Goal: Information Seeking & Learning: Learn about a topic

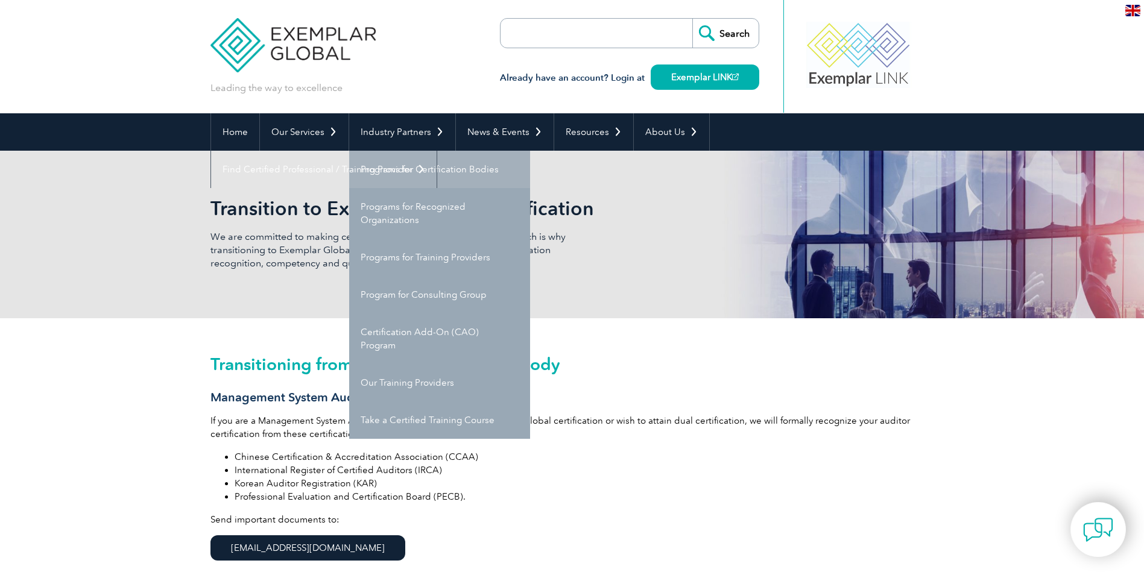
click at [438, 171] on link "Programs for Certification Bodies" at bounding box center [439, 169] width 181 height 37
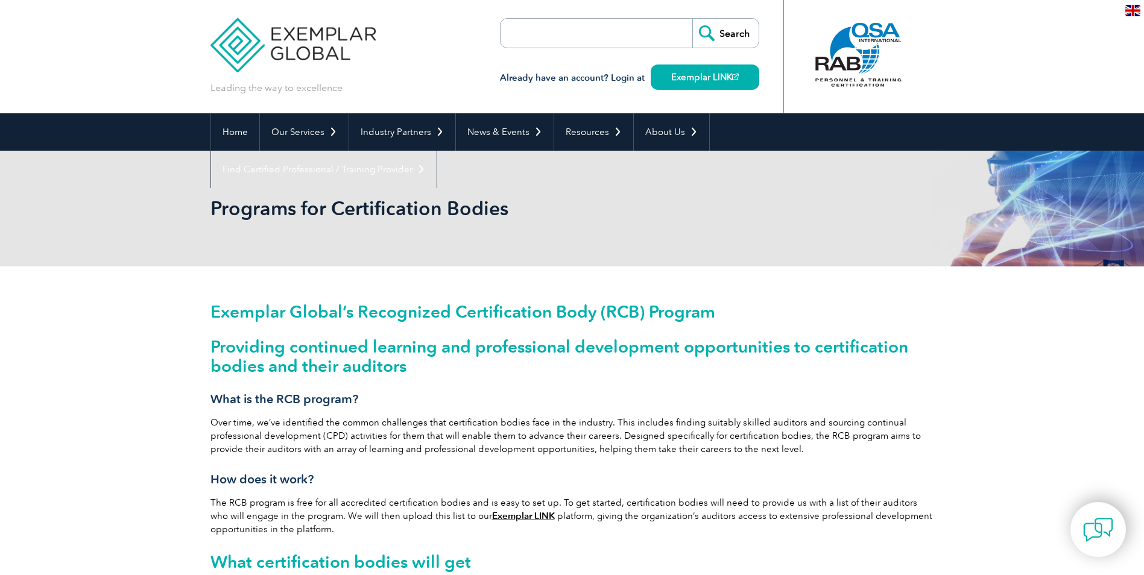
click at [560, 30] on input "search" at bounding box center [570, 33] width 127 height 29
click at [557, 36] on input "search" at bounding box center [570, 33] width 127 height 29
paste input "AS9100"
type input "AS9100"
click at [741, 31] on input "Search" at bounding box center [725, 33] width 66 height 29
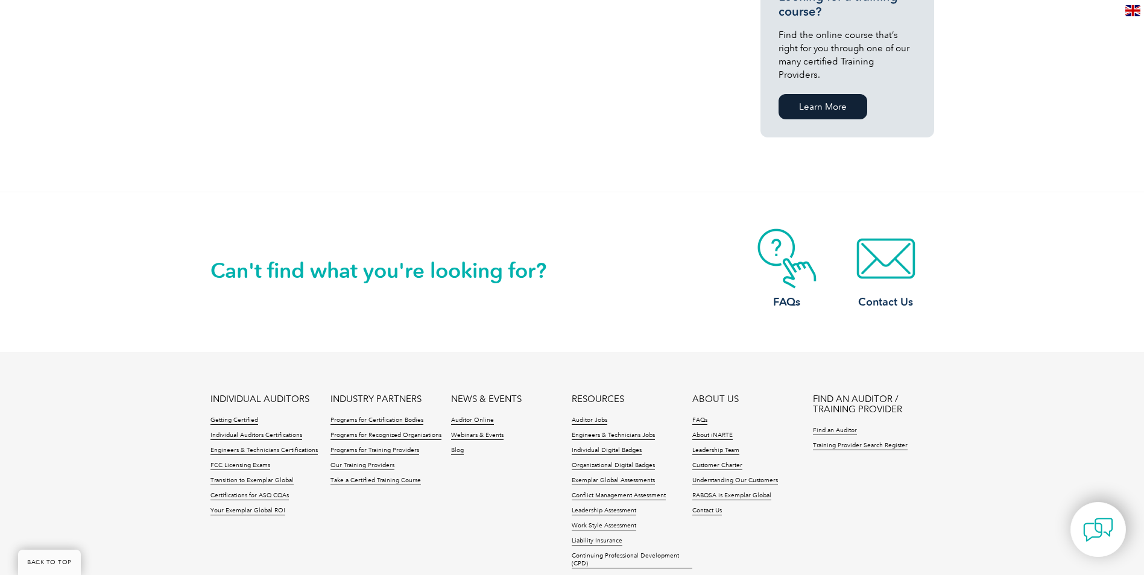
scroll to position [905, 0]
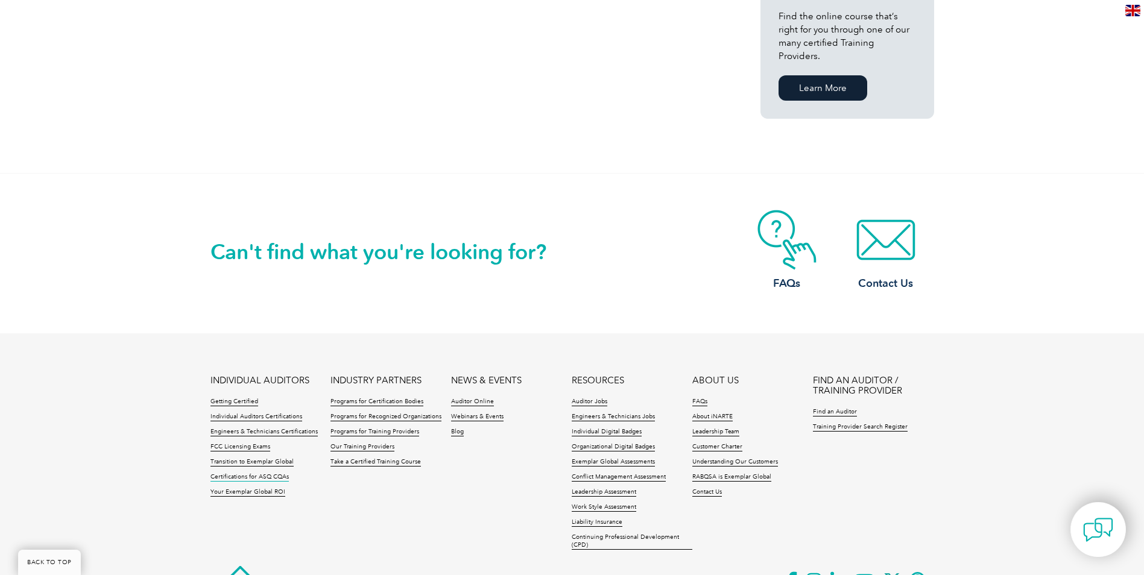
click at [265, 473] on link "Certifications for ASQ CQAs" at bounding box center [249, 477] width 78 height 8
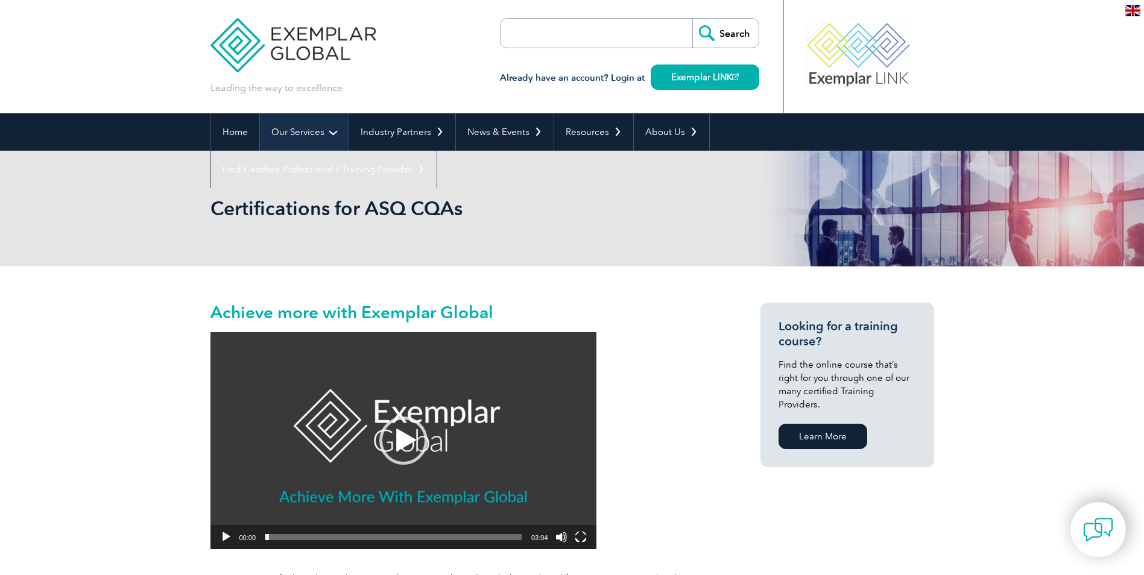
click at [298, 128] on link "Our Services" at bounding box center [304, 131] width 89 height 37
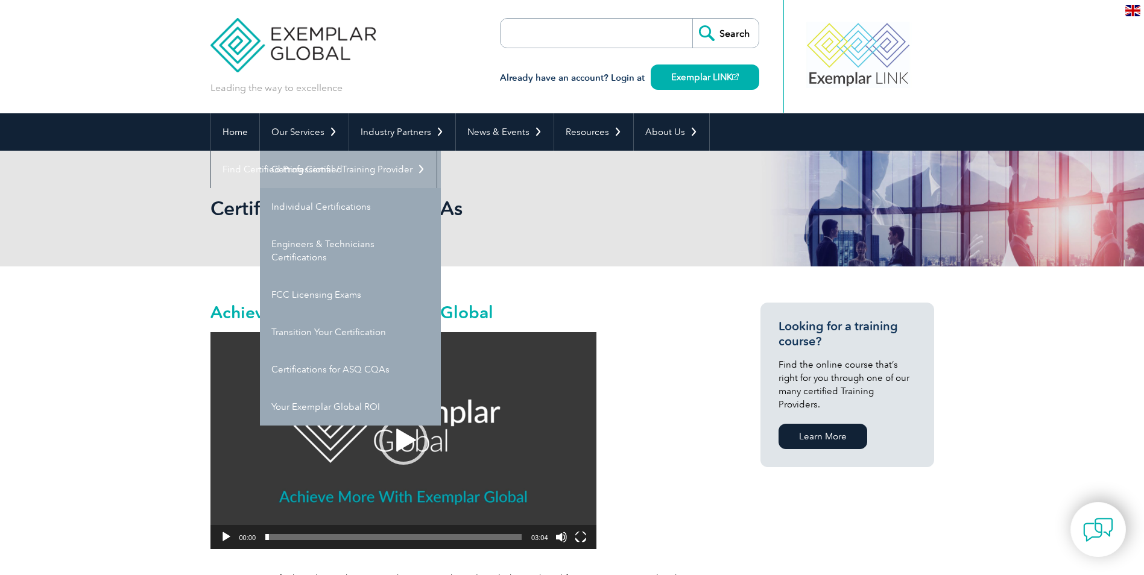
click at [304, 166] on link "Getting Certified" at bounding box center [350, 169] width 181 height 37
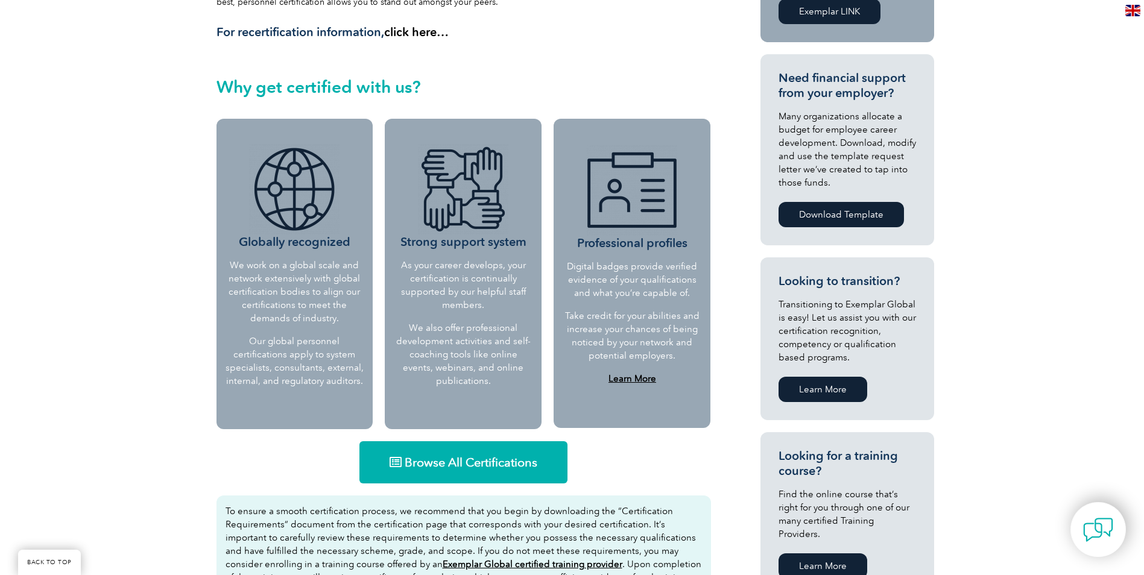
scroll to position [422, 0]
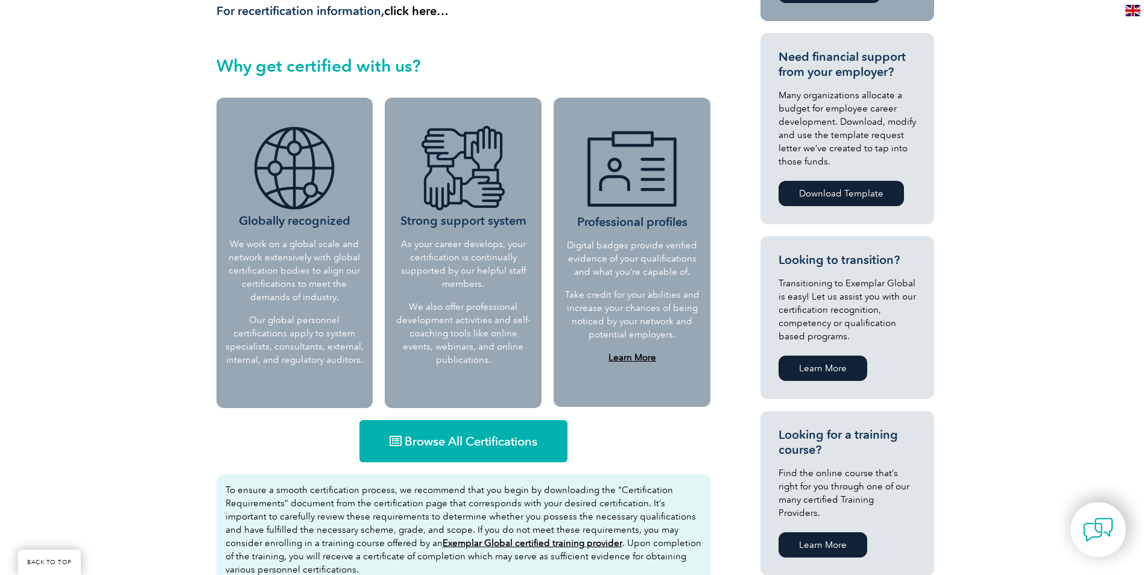
click at [423, 442] on span "Browse All Certifications" at bounding box center [471, 441] width 133 height 12
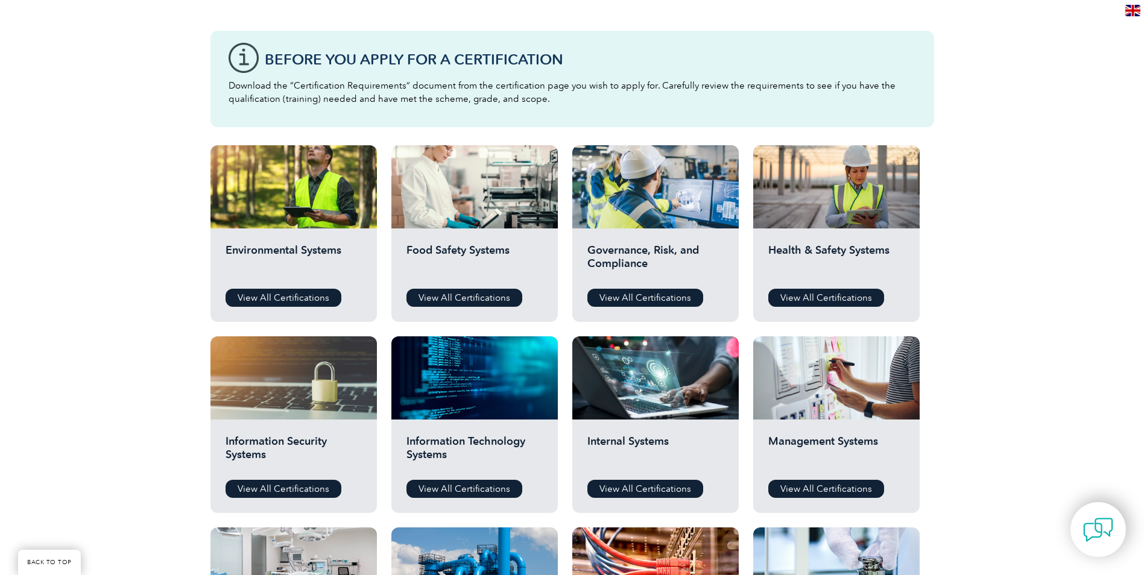
scroll to position [302, 0]
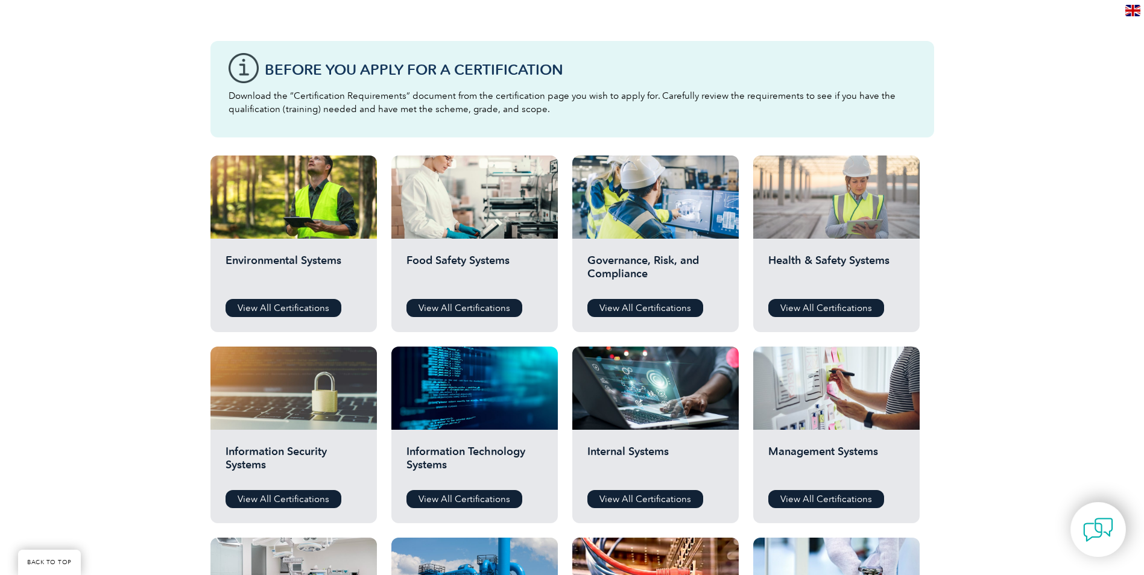
click at [811, 233] on div at bounding box center [836, 197] width 166 height 83
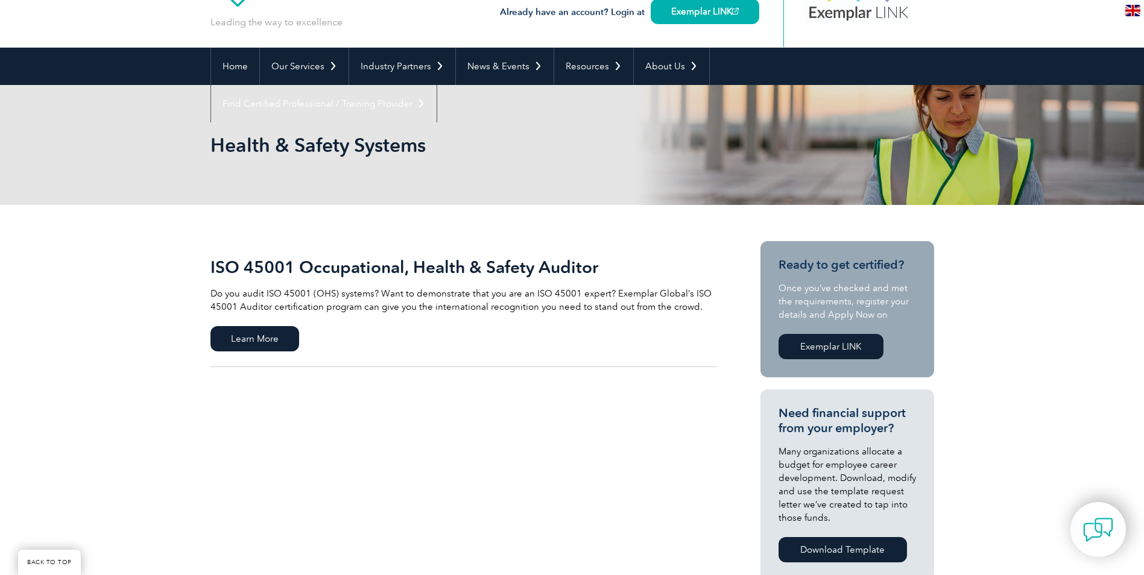
scroll to position [302, 0]
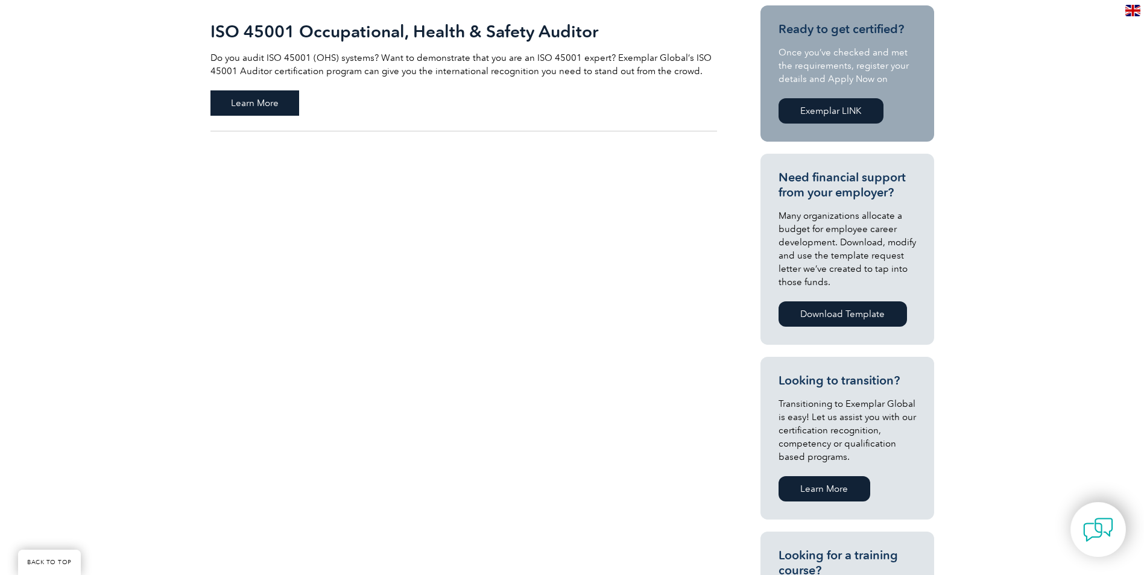
click at [259, 106] on span "Learn More" at bounding box center [254, 102] width 89 height 25
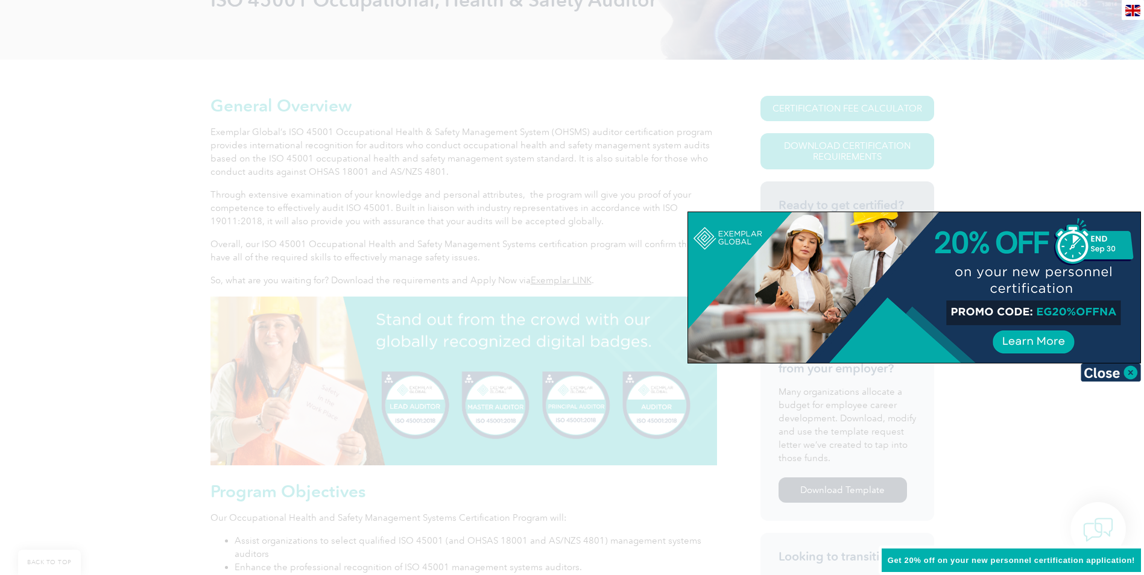
scroll to position [241, 0]
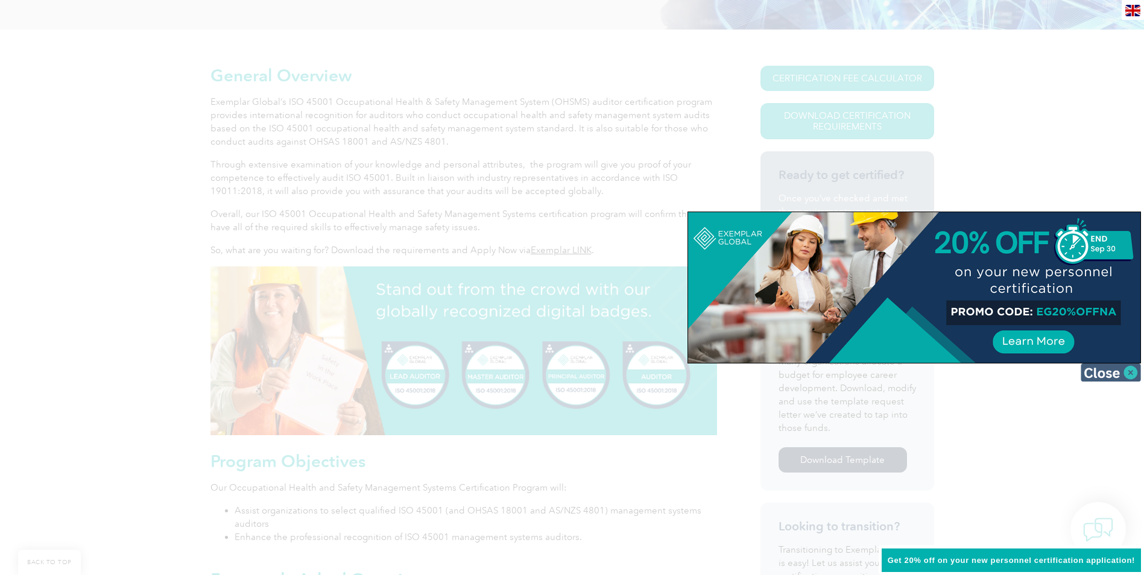
click at [1110, 376] on img at bounding box center [1111, 373] width 60 height 18
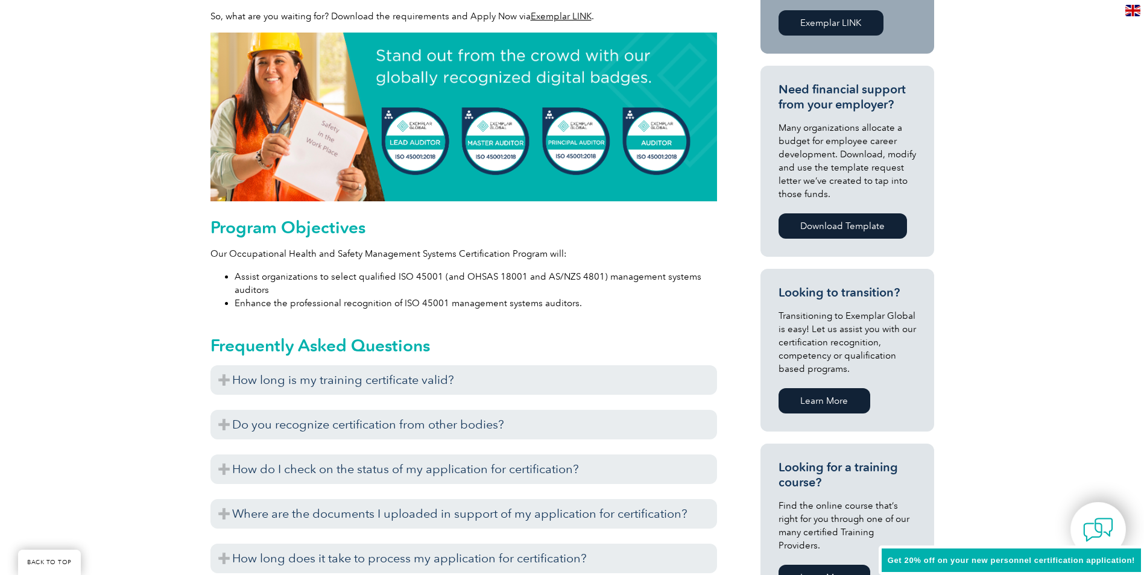
scroll to position [482, 0]
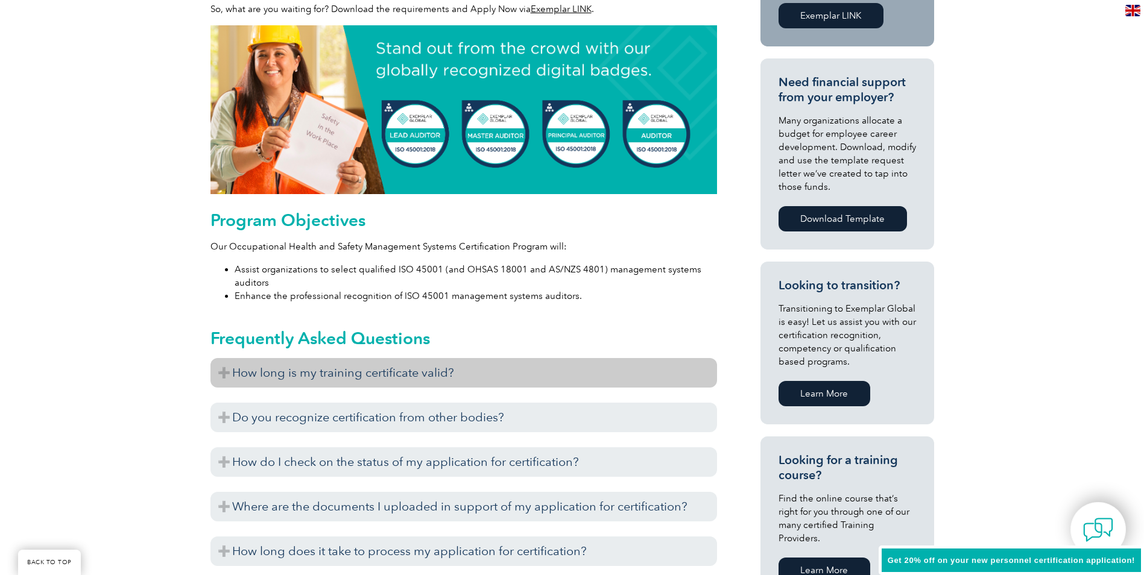
click at [236, 379] on h3 "How long is my training certificate valid?" at bounding box center [463, 373] width 507 height 30
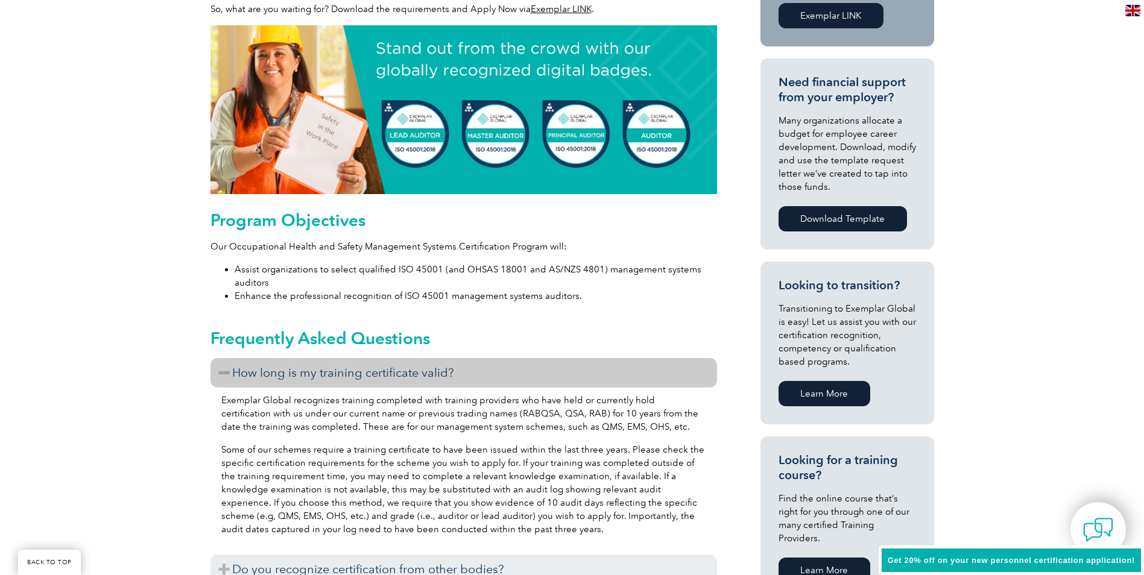
click at [224, 373] on h3 "How long is my training certificate valid?" at bounding box center [463, 373] width 507 height 30
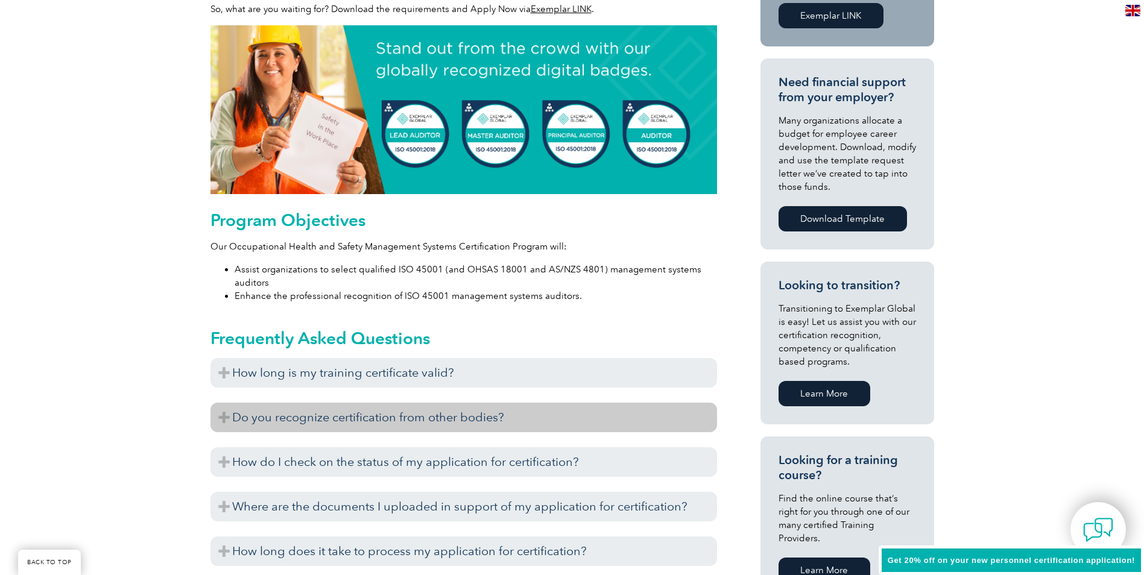
click at [255, 426] on h3 "Do you recognize certification from other bodies?" at bounding box center [463, 418] width 507 height 30
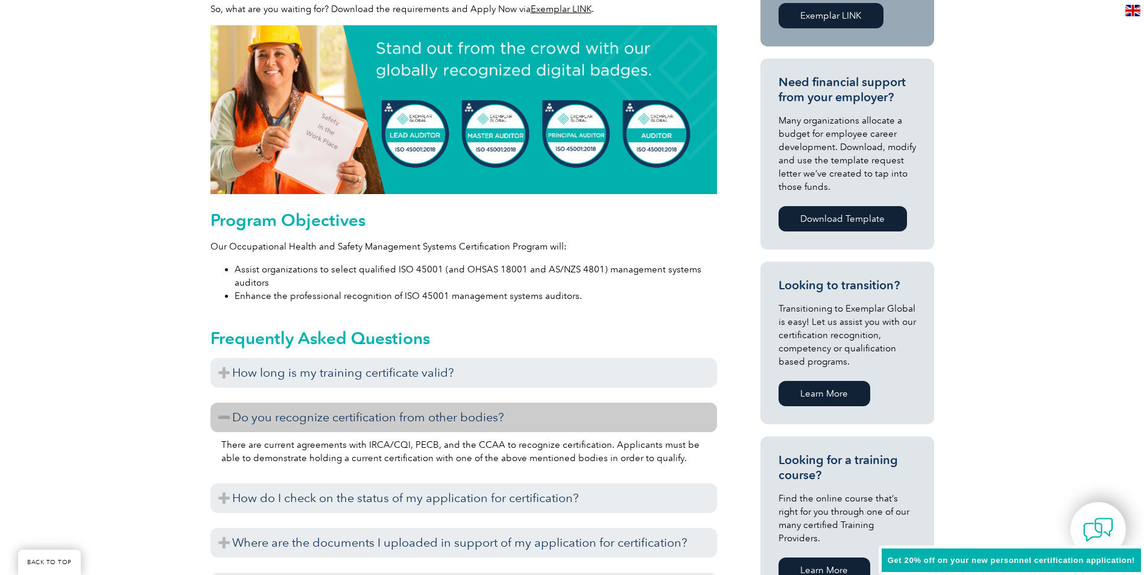
drag, startPoint x: 255, startPoint y: 426, endPoint x: 238, endPoint y: 420, distance: 18.1
click at [238, 420] on h3 "Do you recognize certification from other bodies?" at bounding box center [463, 418] width 507 height 30
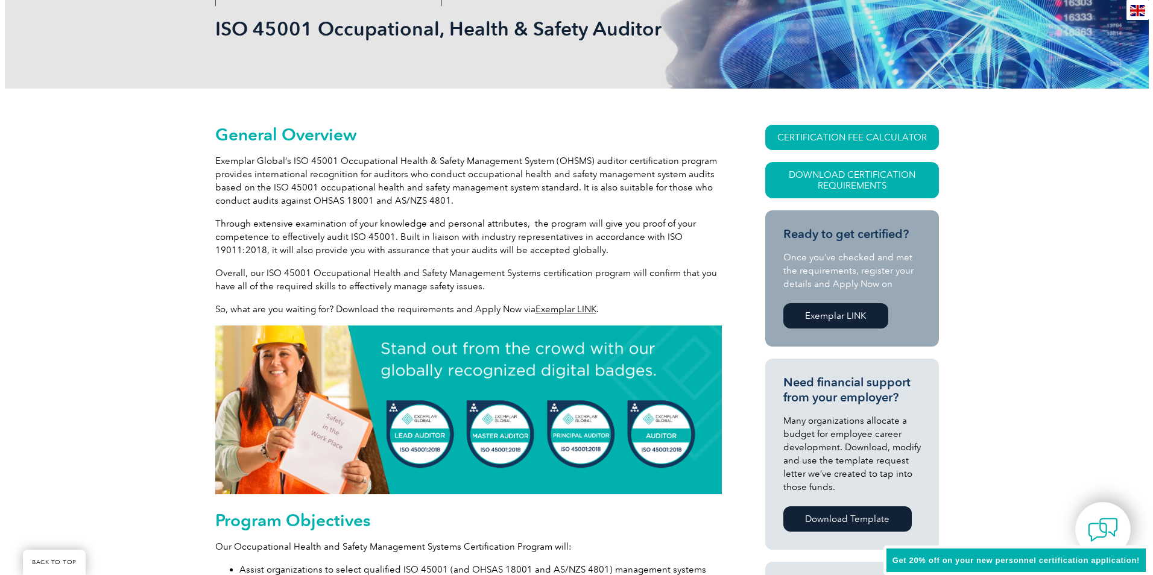
scroll to position [181, 0]
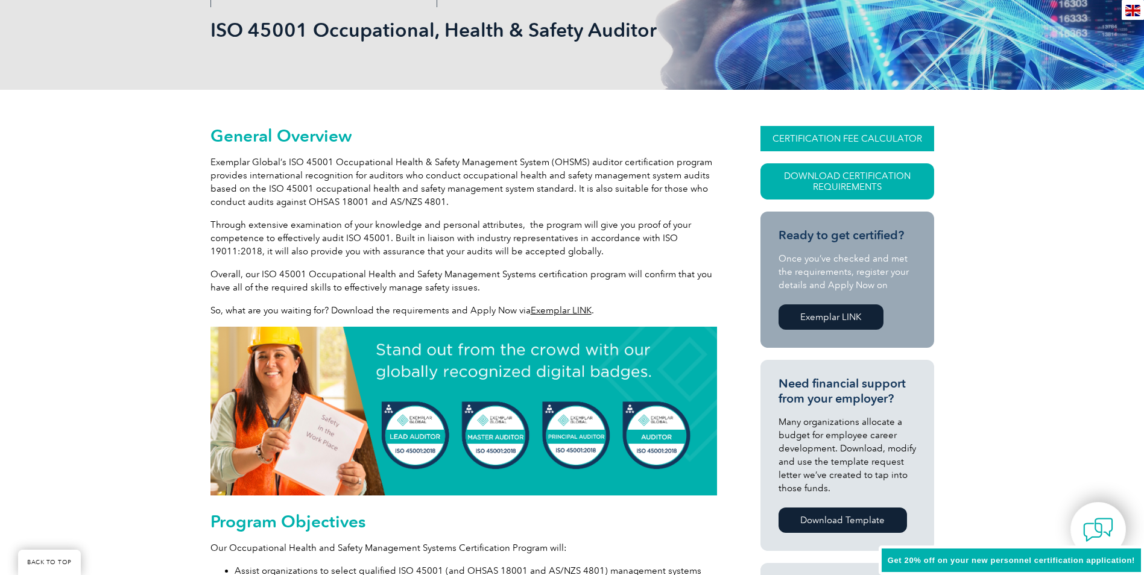
click at [841, 134] on link "CERTIFICATION FEE CALCULATOR" at bounding box center [848, 138] width 174 height 25
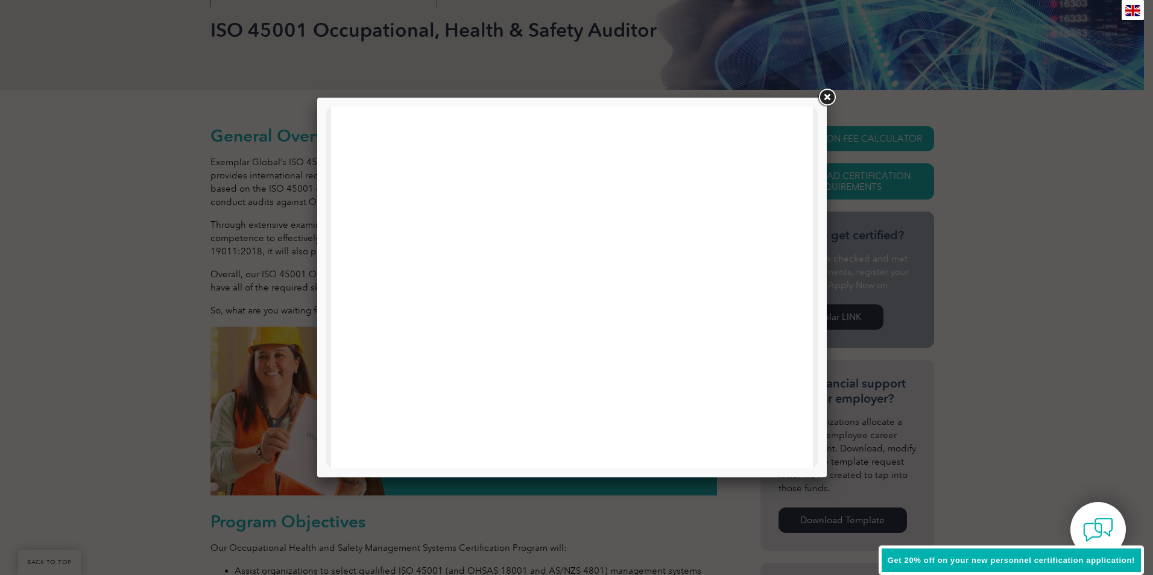
scroll to position [362, 0]
click at [827, 96] on link at bounding box center [827, 98] width 22 height 22
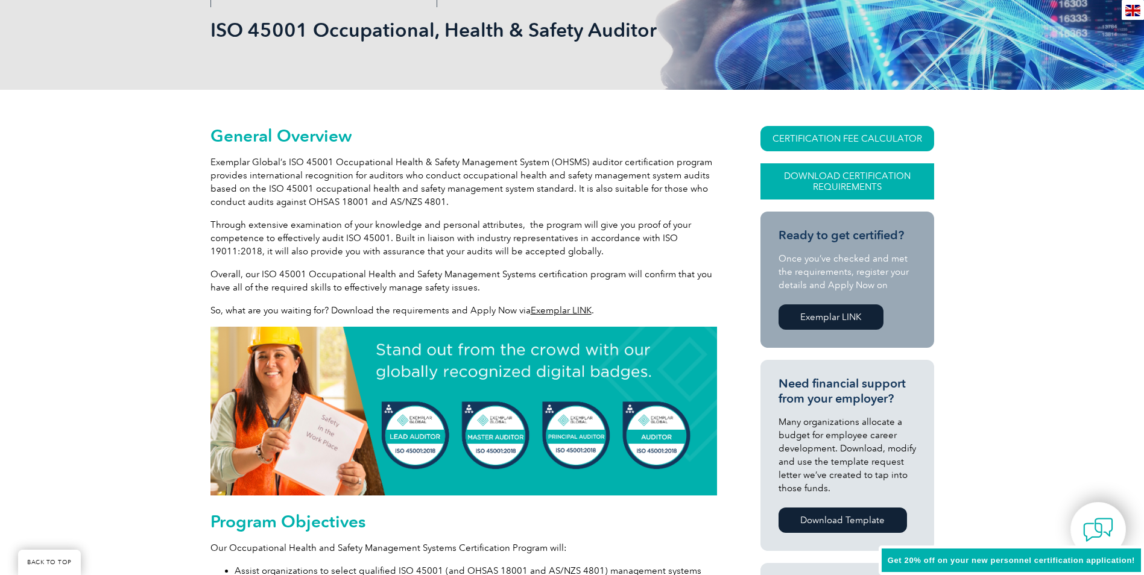
click at [876, 185] on link "Download Certification Requirements" at bounding box center [848, 181] width 174 height 36
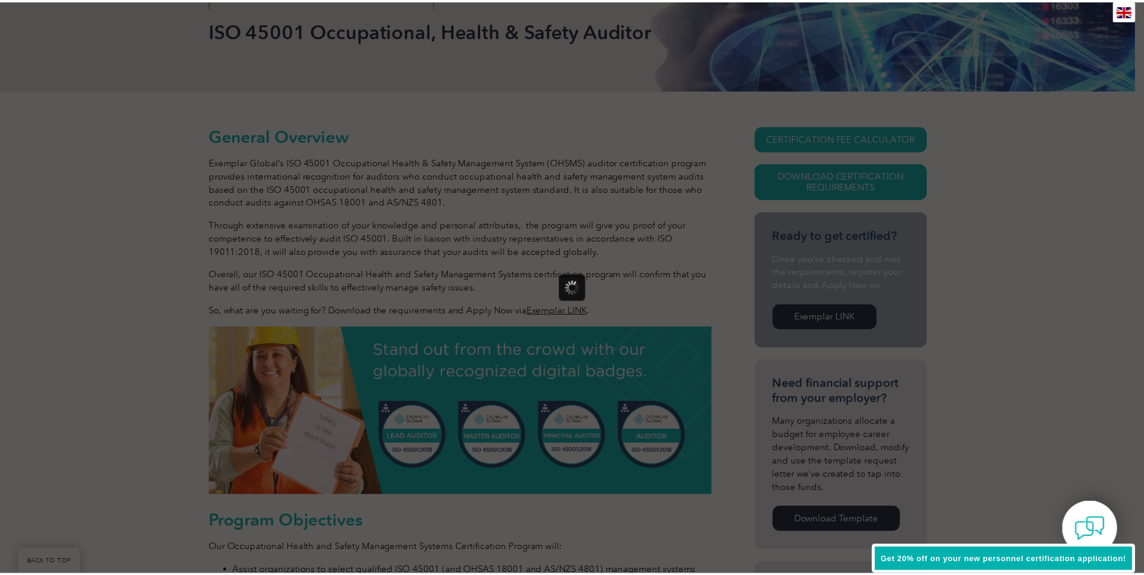
scroll to position [0, 0]
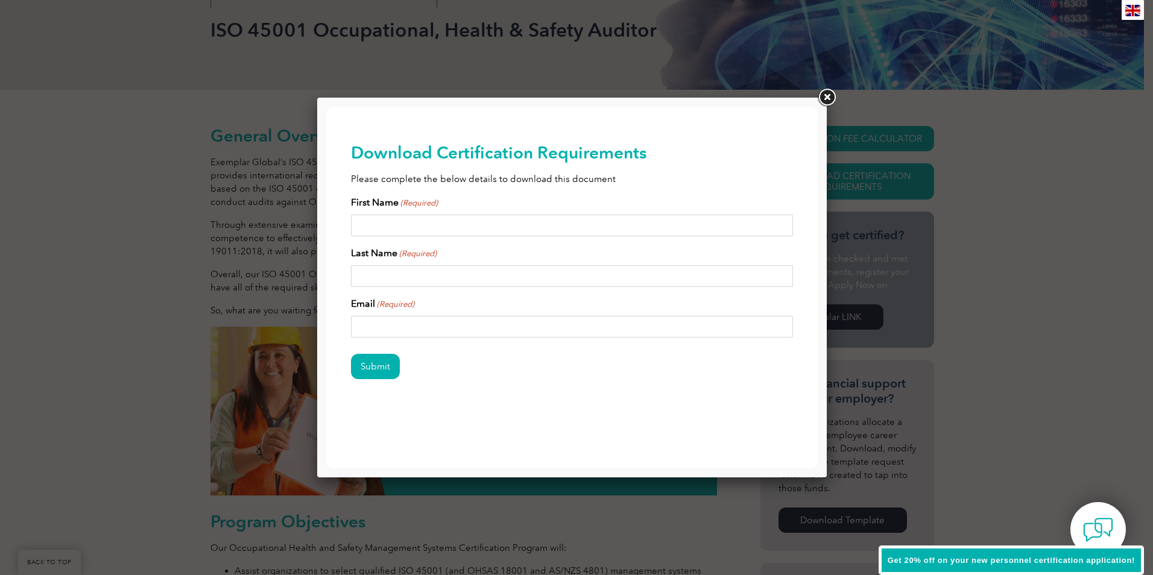
click at [390, 229] on input "First Name (Required)" at bounding box center [572, 226] width 443 height 22
click at [823, 96] on link at bounding box center [827, 98] width 22 height 22
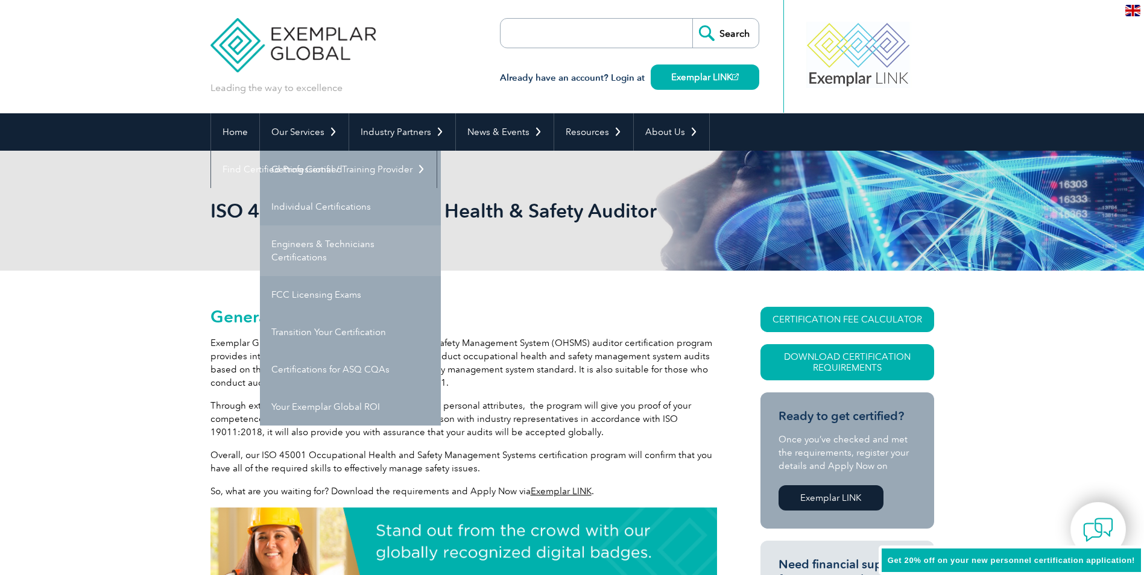
click at [333, 253] on link "Engineers & Technicians Certifications" at bounding box center [350, 251] width 181 height 51
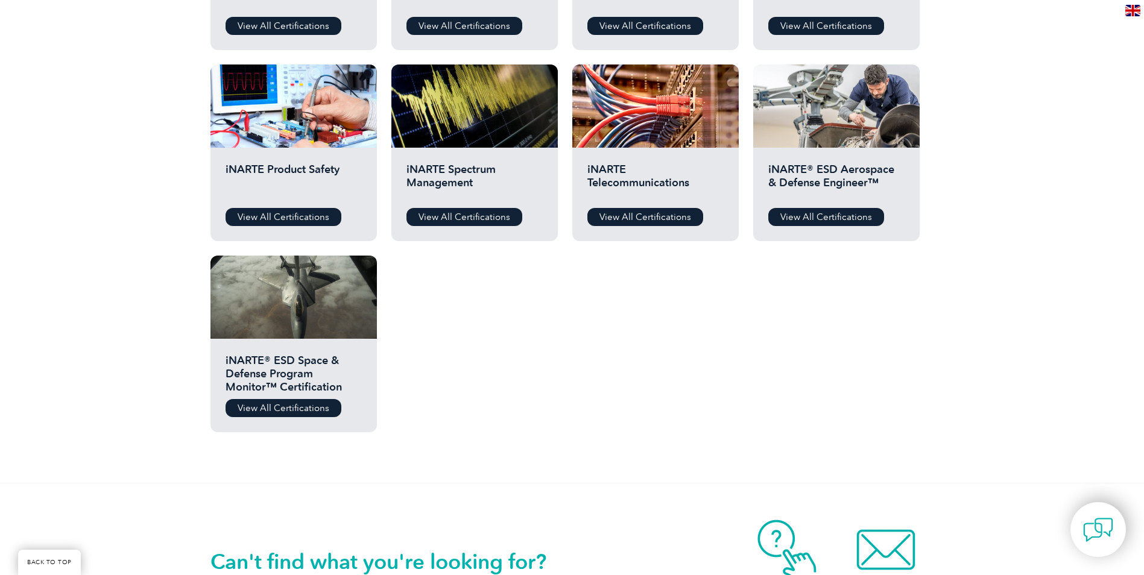
scroll to position [362, 0]
